Goal: Transaction & Acquisition: Purchase product/service

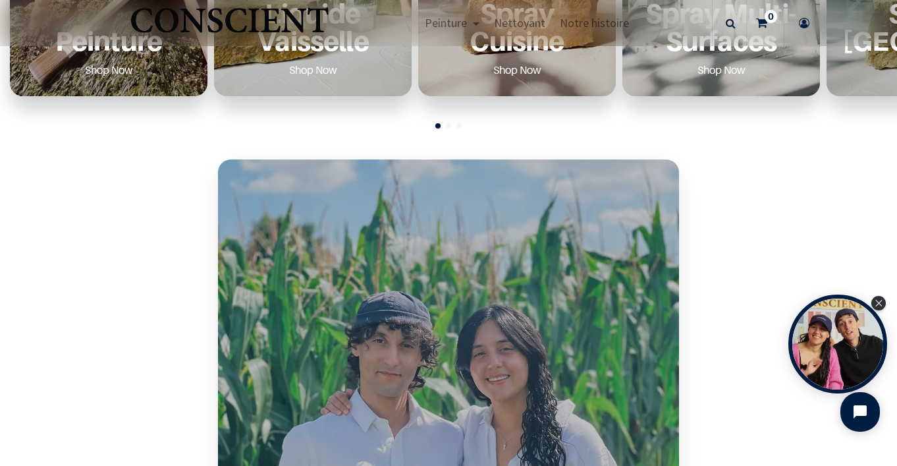
scroll to position [296, 0]
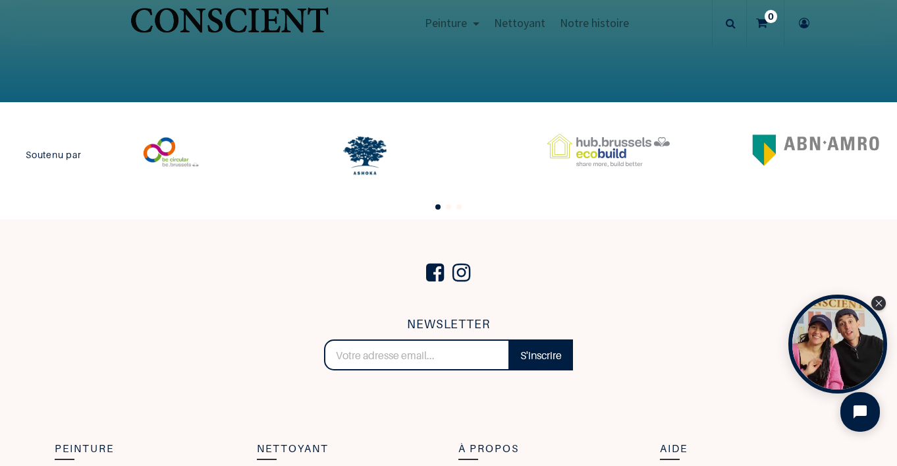
scroll to position [2629, 0]
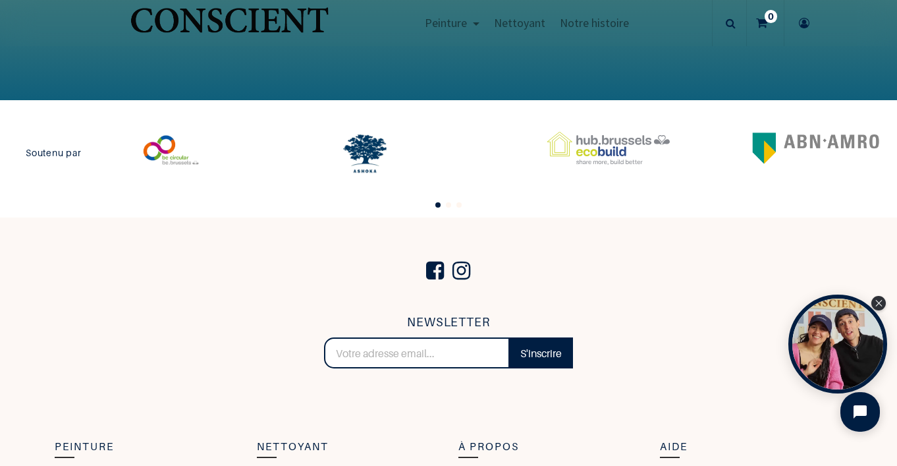
click at [448, 205] on span "Go to slide 2" at bounding box center [448, 204] width 5 height 5
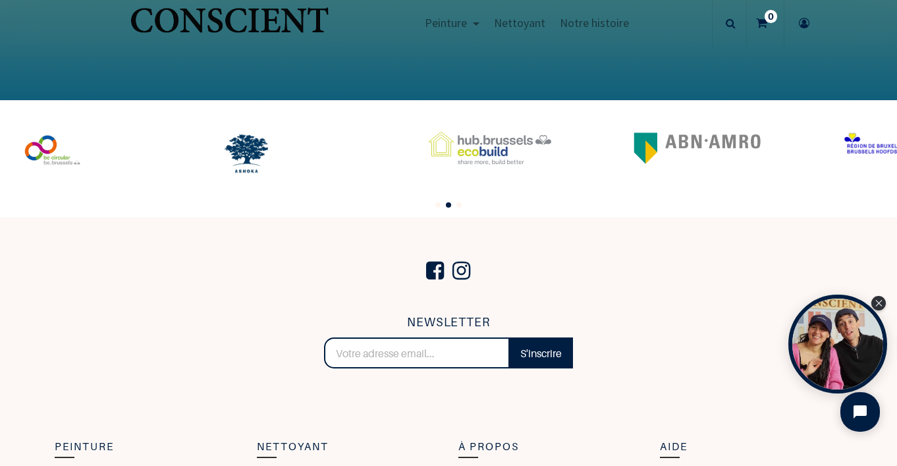
click at [459, 205] on span "Go to slide 3" at bounding box center [458, 204] width 5 height 5
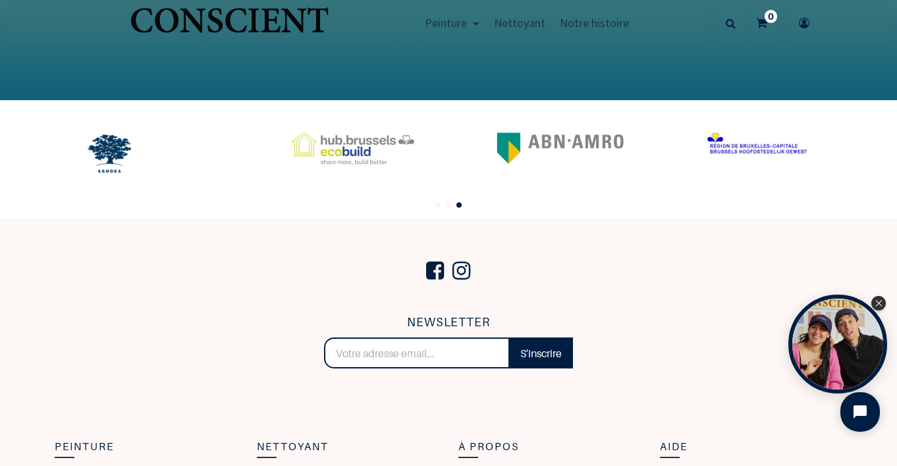
click at [437, 205] on span "Go to slide 1" at bounding box center [437, 204] width 5 height 5
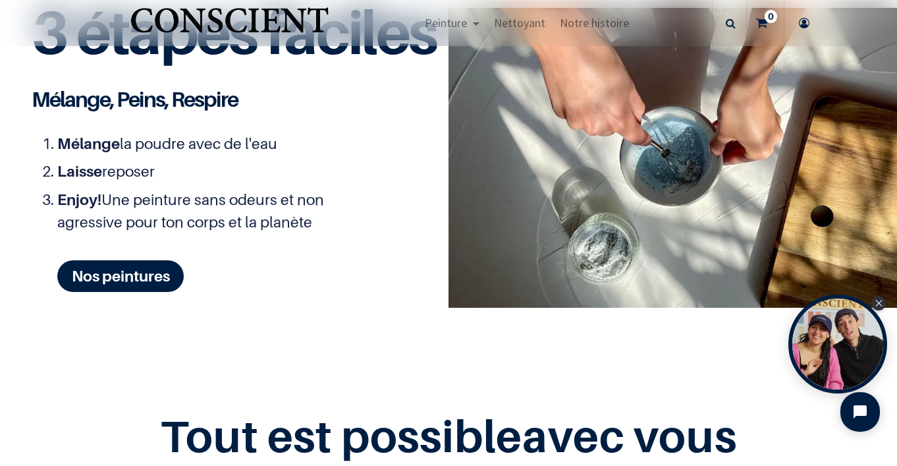
scroll to position [885, 0]
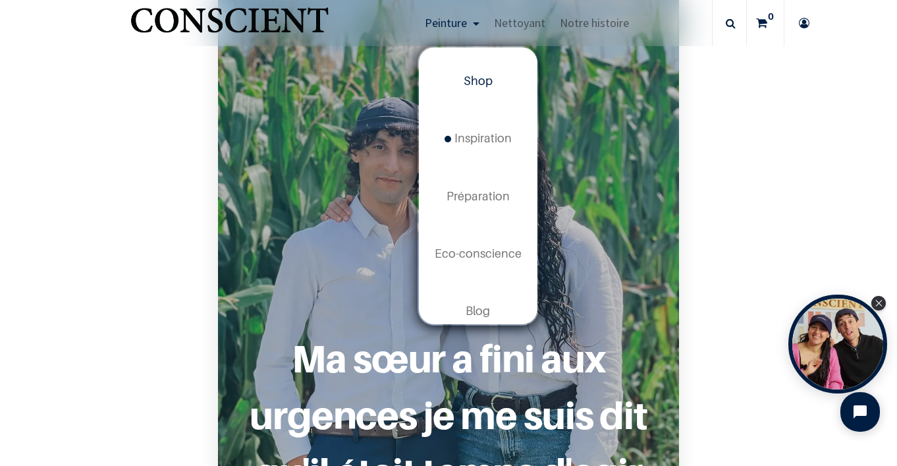
click at [487, 85] on span "Shop" at bounding box center [478, 81] width 29 height 14
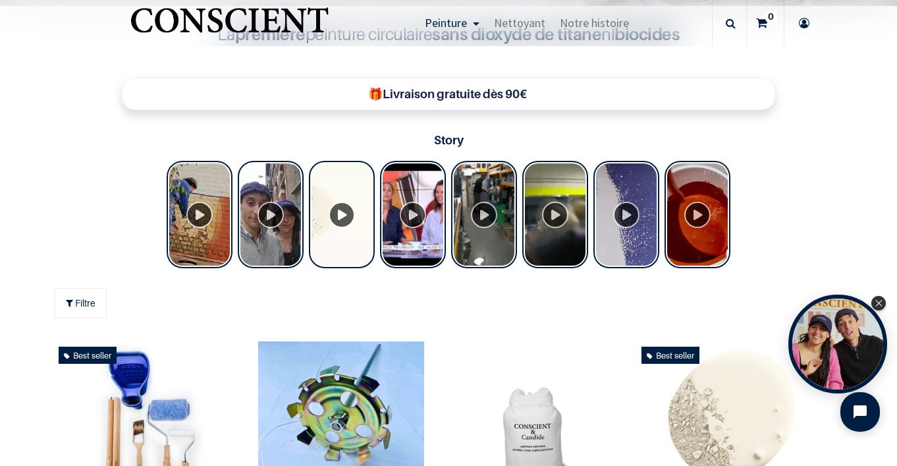
scroll to position [376, 0]
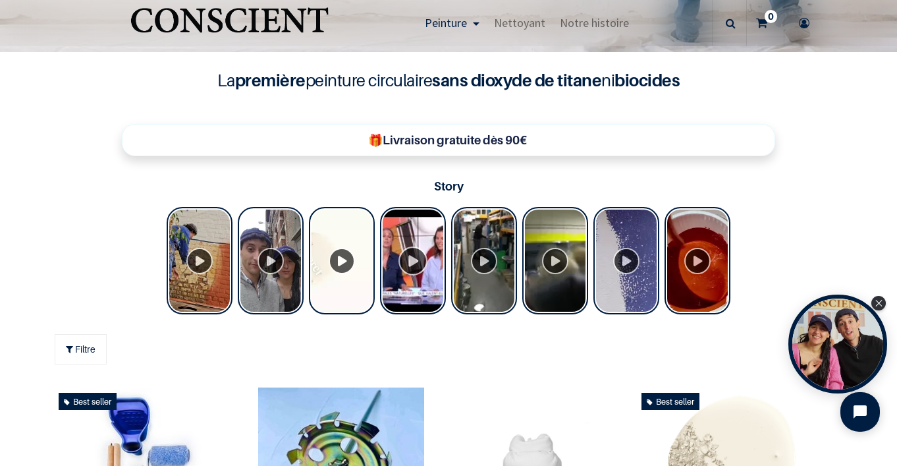
click at [416, 258] on div "Tolstoy Stories" at bounding box center [413, 260] width 66 height 107
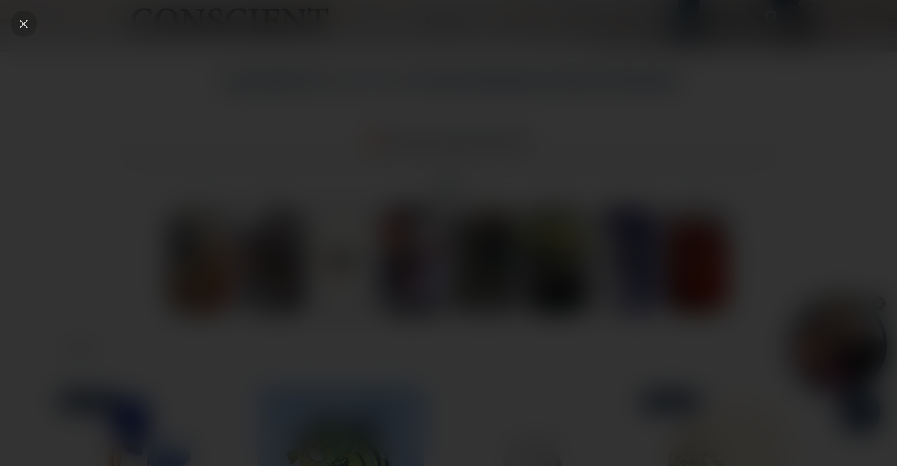
click at [26, 22] on icon "Close" at bounding box center [24, 24] width 12 height 12
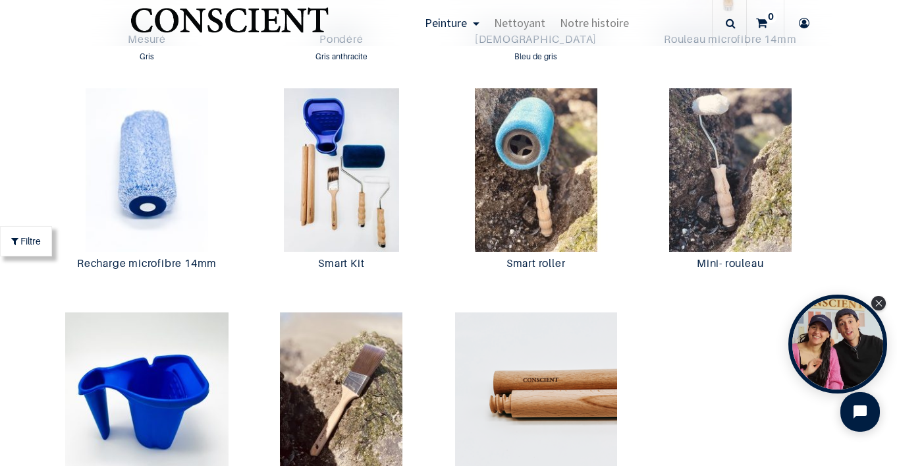
scroll to position [2410, 0]
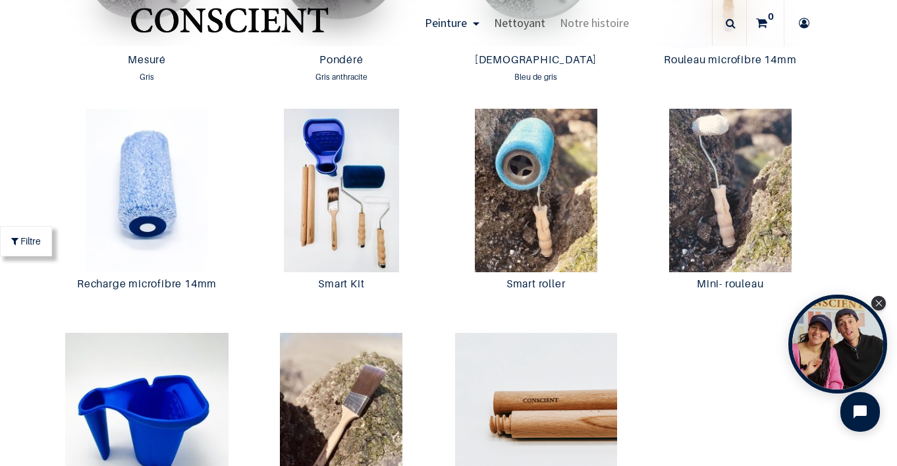
click at [535, 18] on span "Nettoyant" at bounding box center [519, 22] width 51 height 15
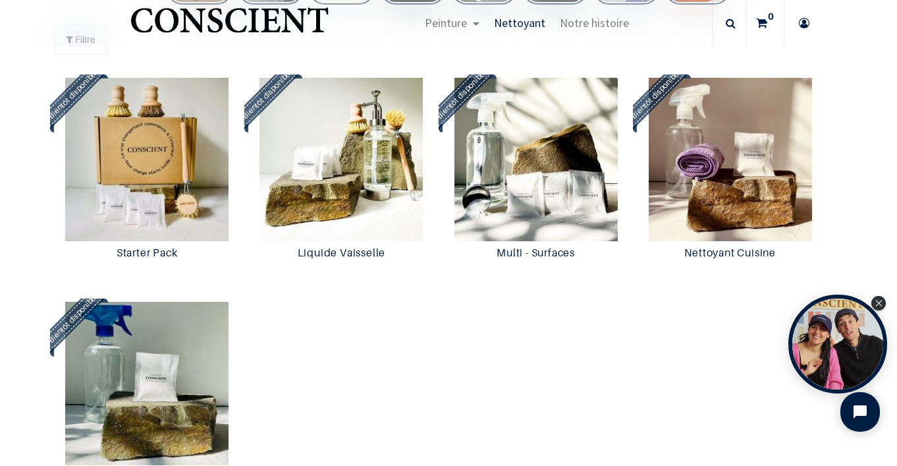
scroll to position [732, 0]
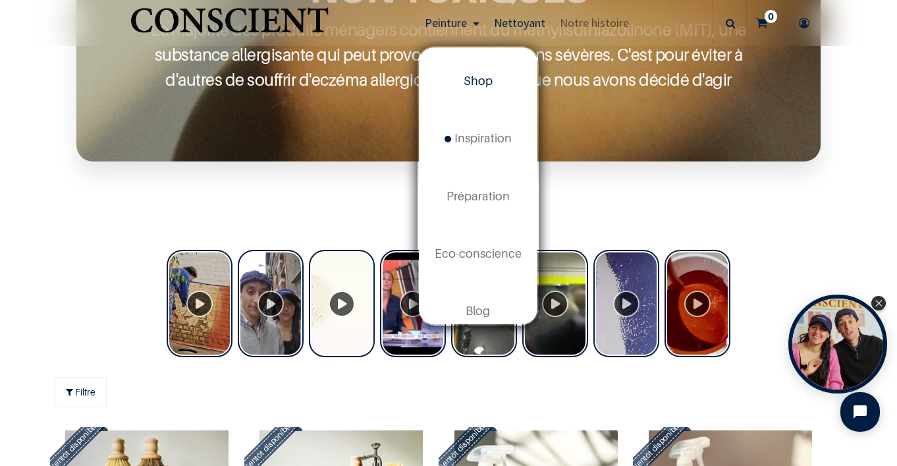
click at [472, 83] on span "Shop" at bounding box center [478, 81] width 29 height 14
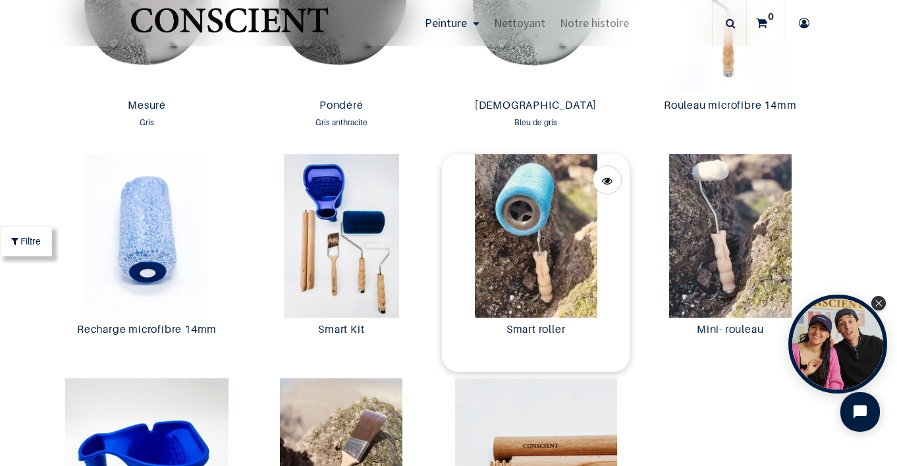
scroll to position [2532, 0]
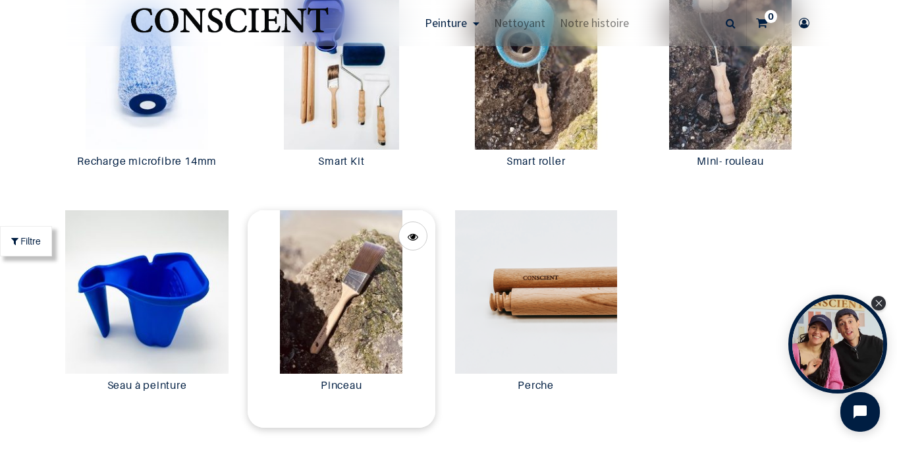
click at [386, 325] on img at bounding box center [342, 291] width 188 height 163
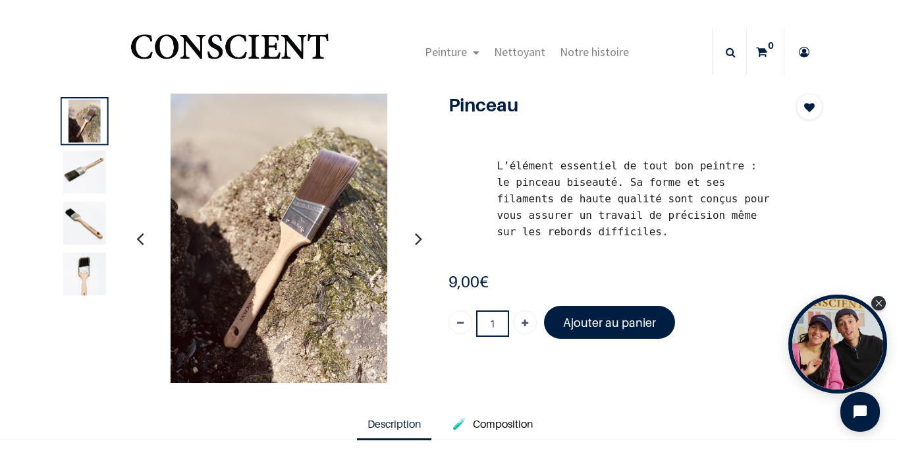
click at [85, 225] on img at bounding box center [84, 223] width 43 height 43
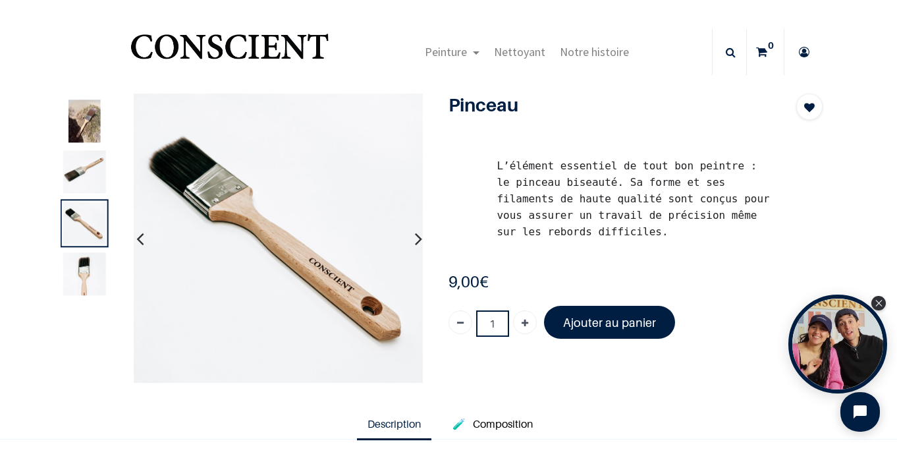
click at [88, 277] on img at bounding box center [84, 273] width 43 height 43
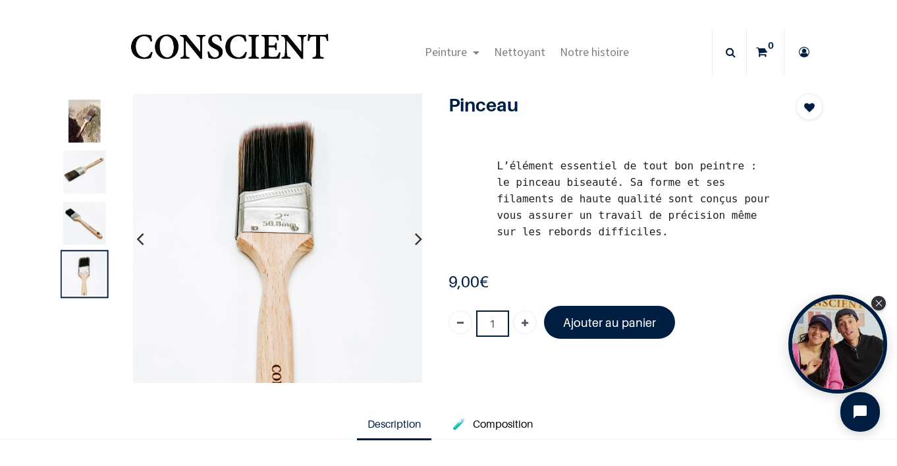
click at [86, 170] on img at bounding box center [84, 172] width 43 height 43
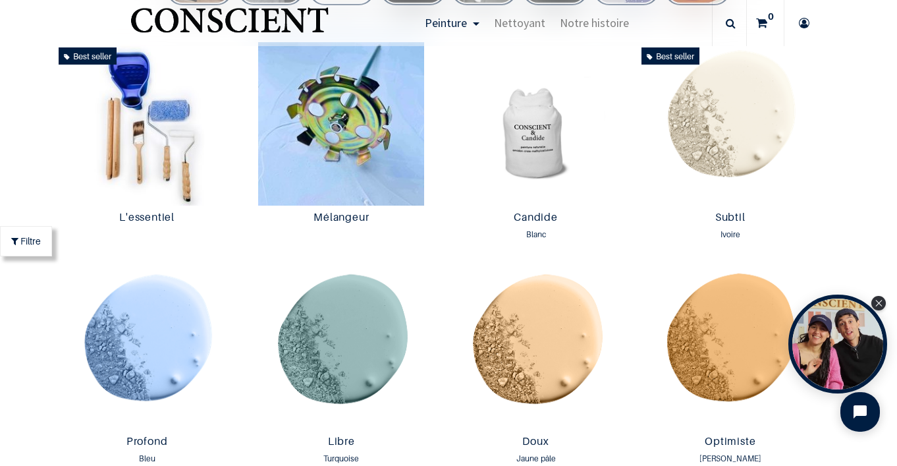
click at [121, 164] on img at bounding box center [147, 123] width 188 height 163
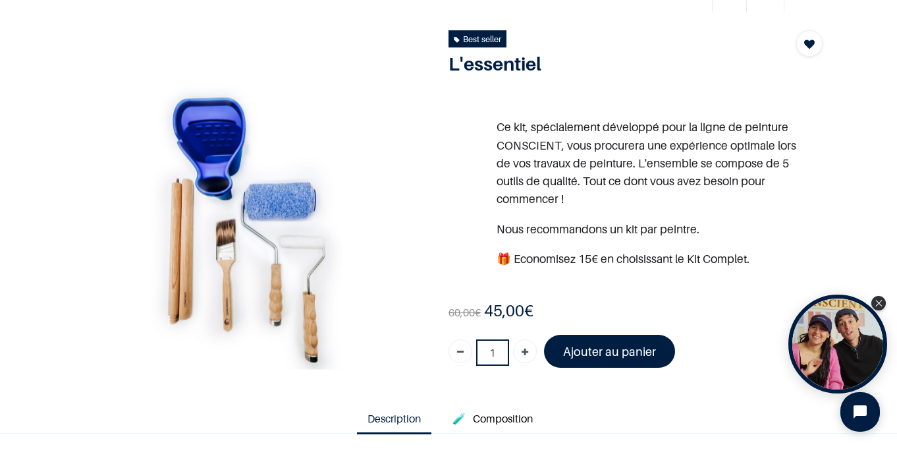
scroll to position [65, 0]
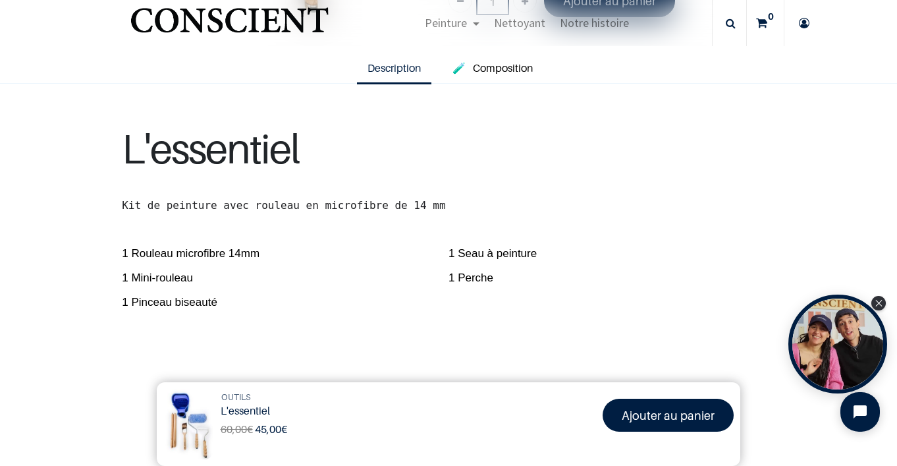
scroll to position [182, 0]
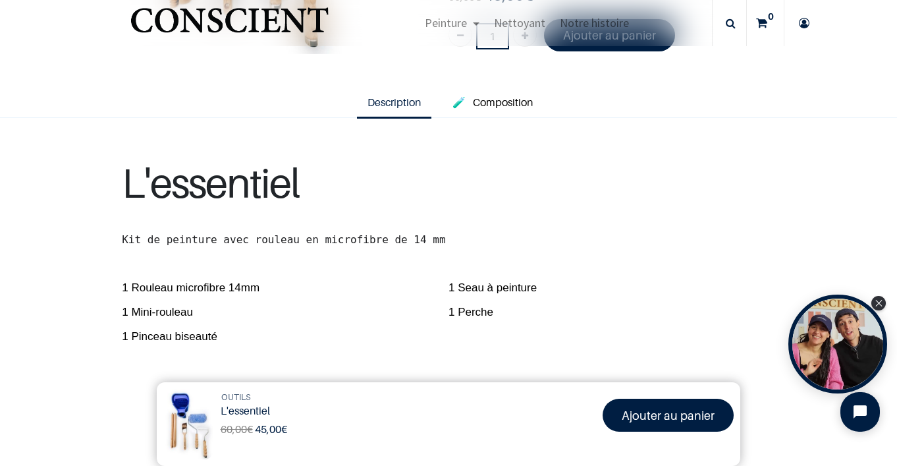
scroll to position [209, 0]
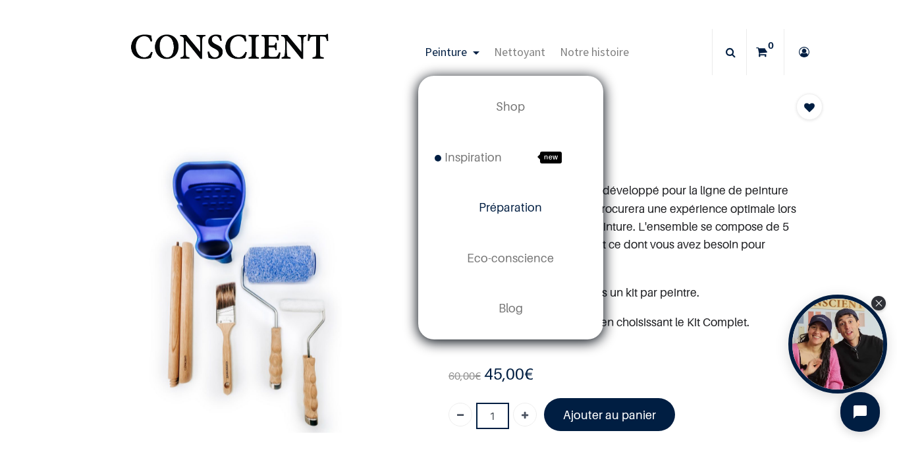
click at [506, 207] on span "Préparation" at bounding box center [510, 207] width 63 height 14
